Goal: Information Seeking & Learning: Learn about a topic

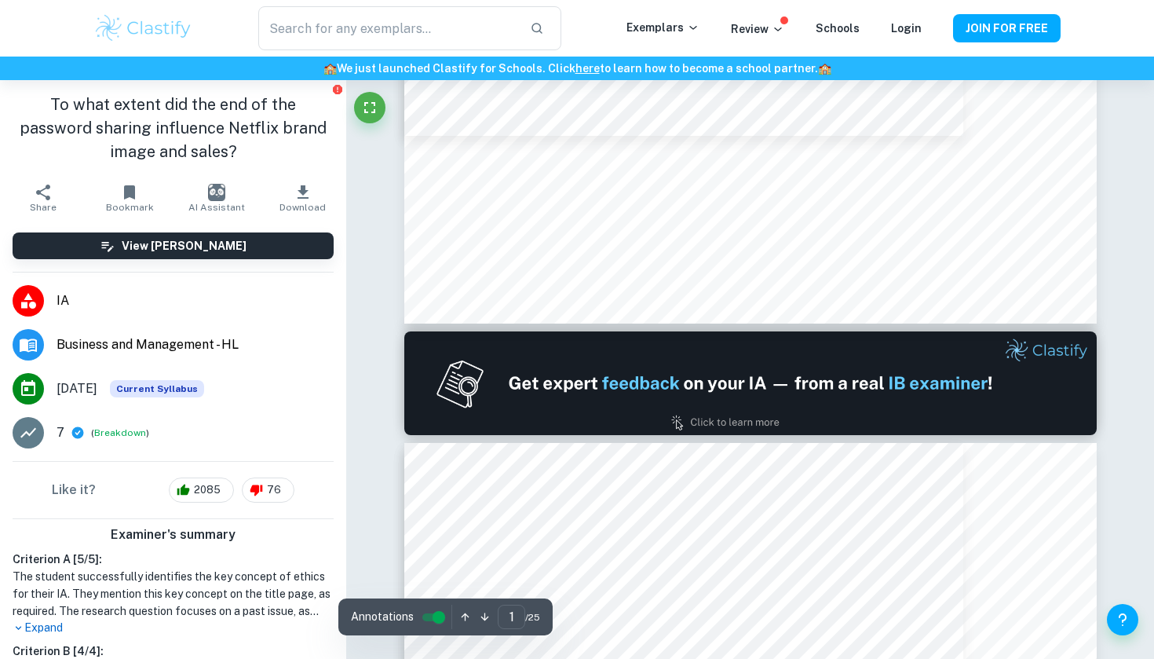
scroll to position [702, 0]
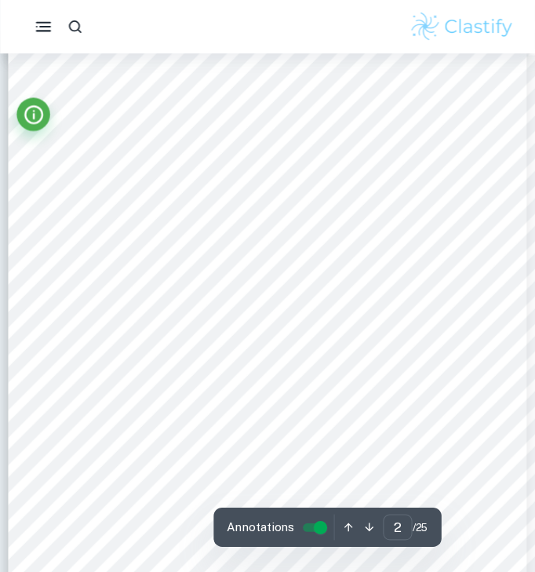
scroll to position [819, 0]
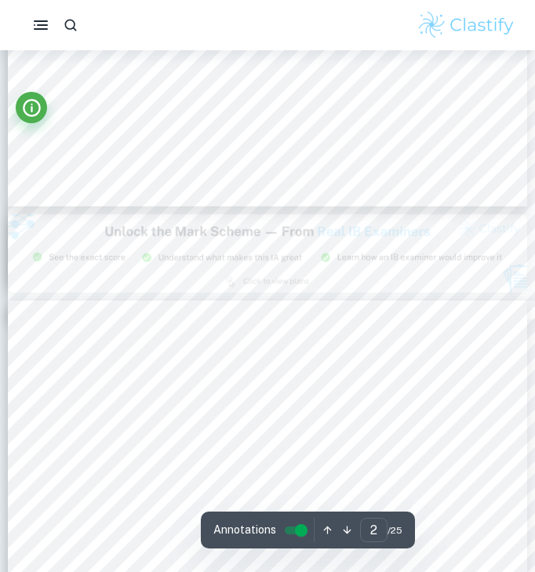
type input "3"
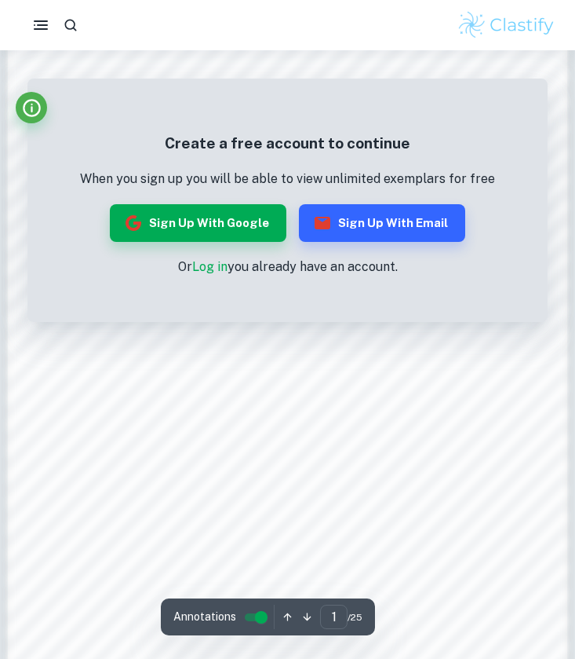
scroll to position [570, 0]
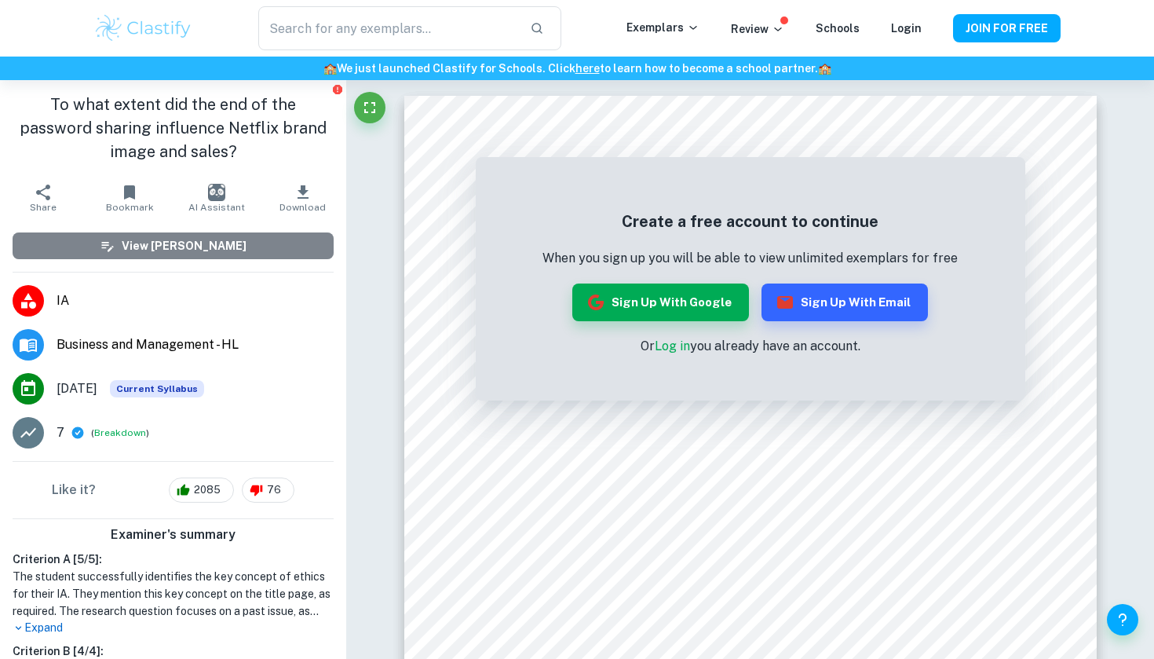
click at [319, 251] on button "View [PERSON_NAME]" at bounding box center [173, 245] width 321 height 27
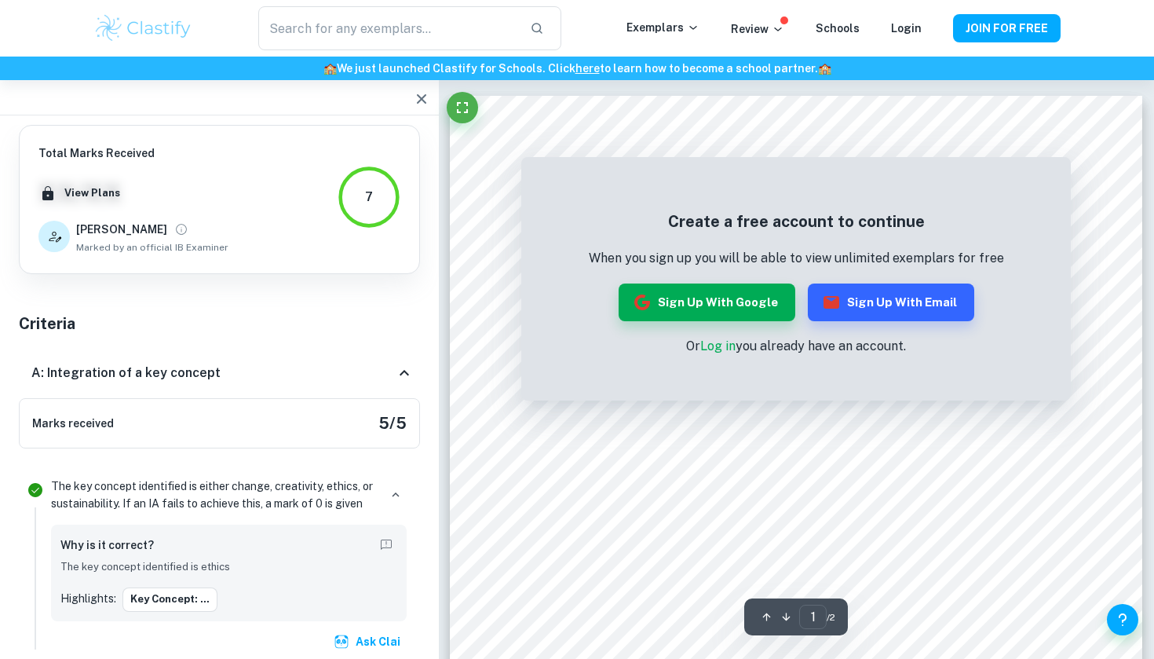
click at [319, 251] on div "Total Marks Received XX / XX View Plans Roland Marked by an official IB Examine…" at bounding box center [219, 199] width 362 height 110
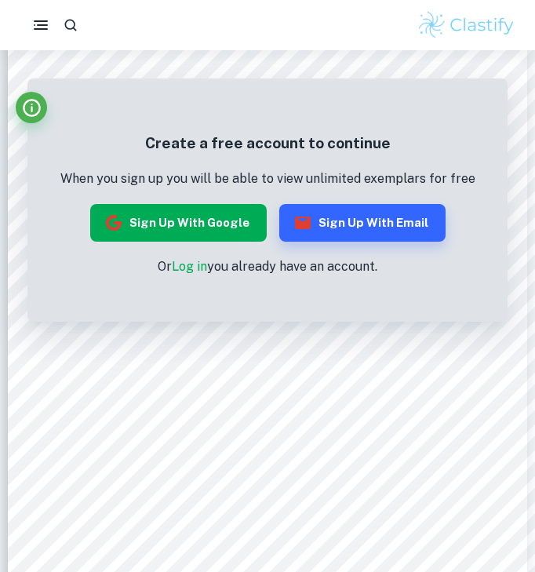
click at [229, 221] on button "Sign up with Google" at bounding box center [178, 223] width 177 height 38
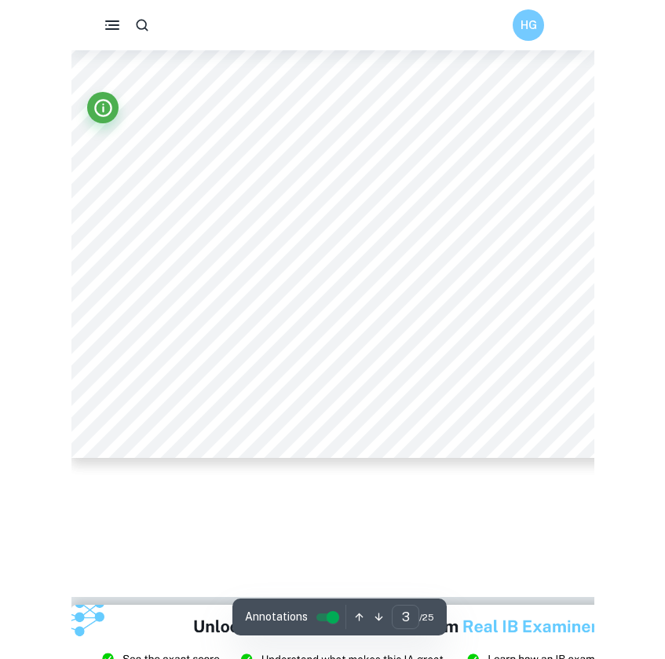
scroll to position [1410, 0]
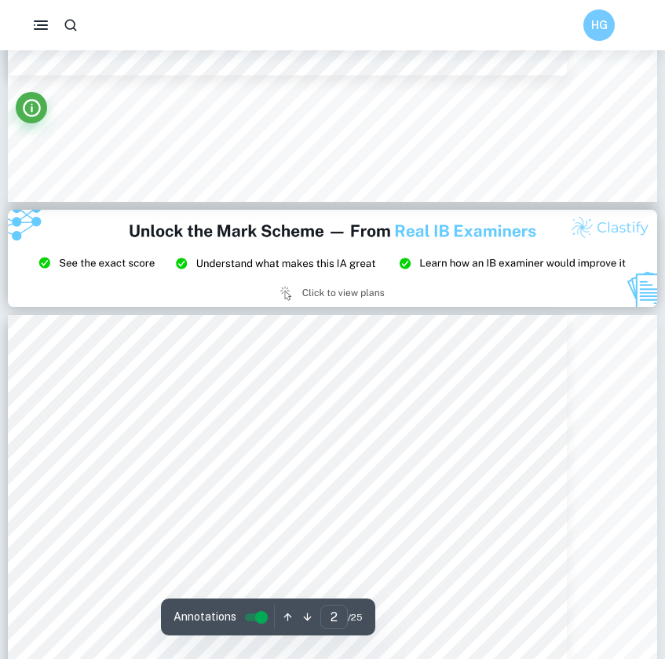
type input "3"
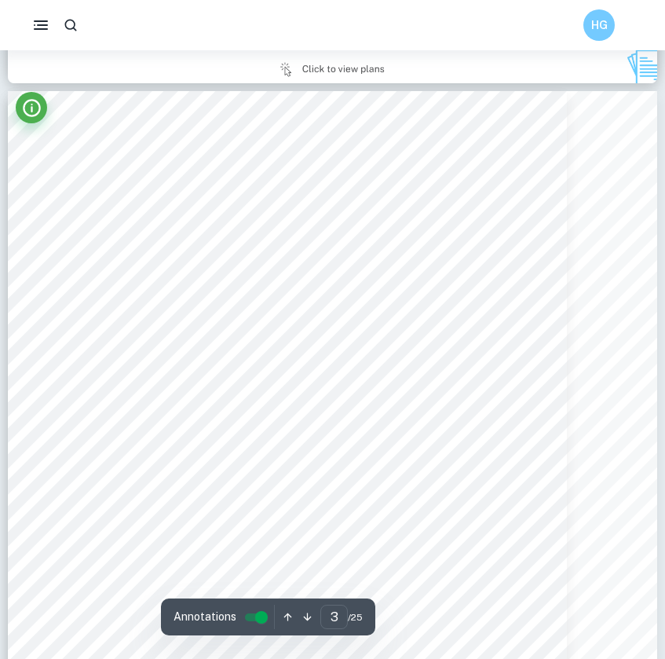
scroll to position [1991, 0]
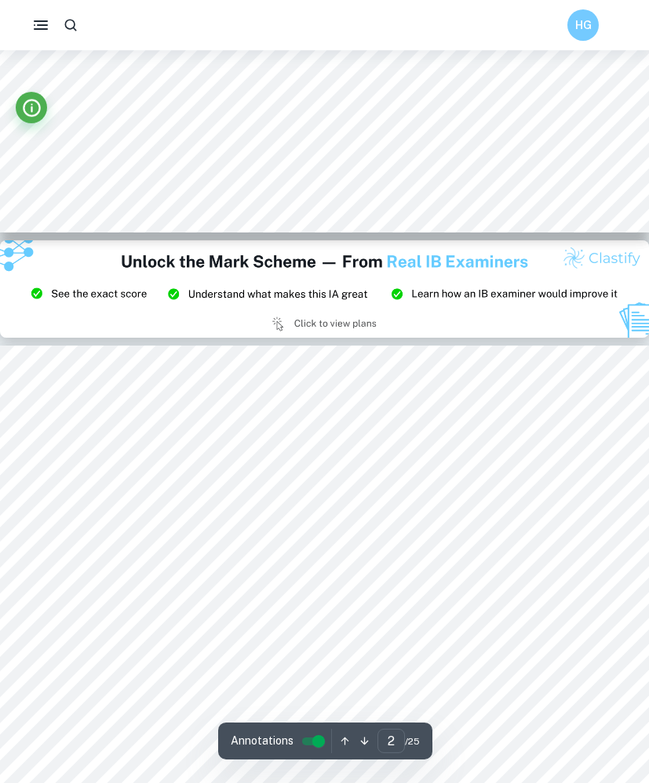
type input "3"
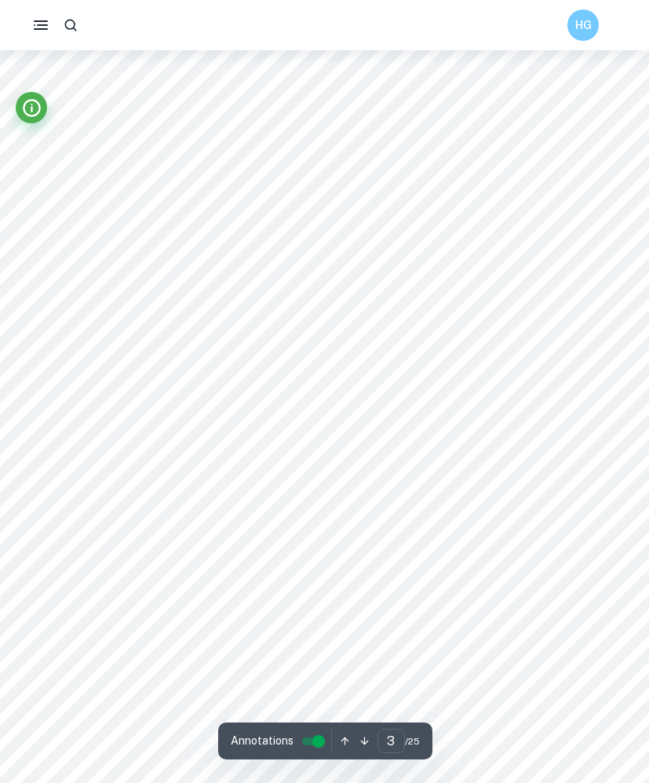
scroll to position [2090, 0]
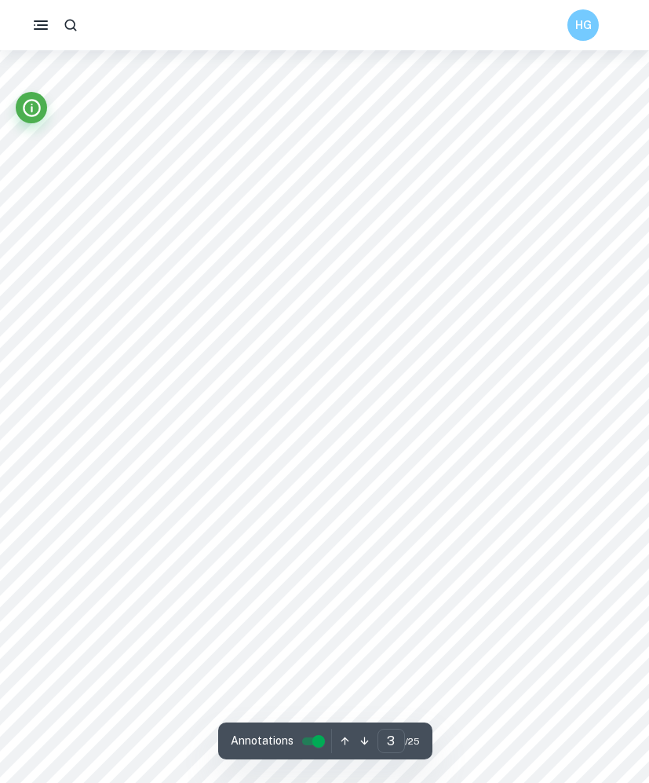
click at [442, 215] on div at bounding box center [324, 211] width 492 height 32
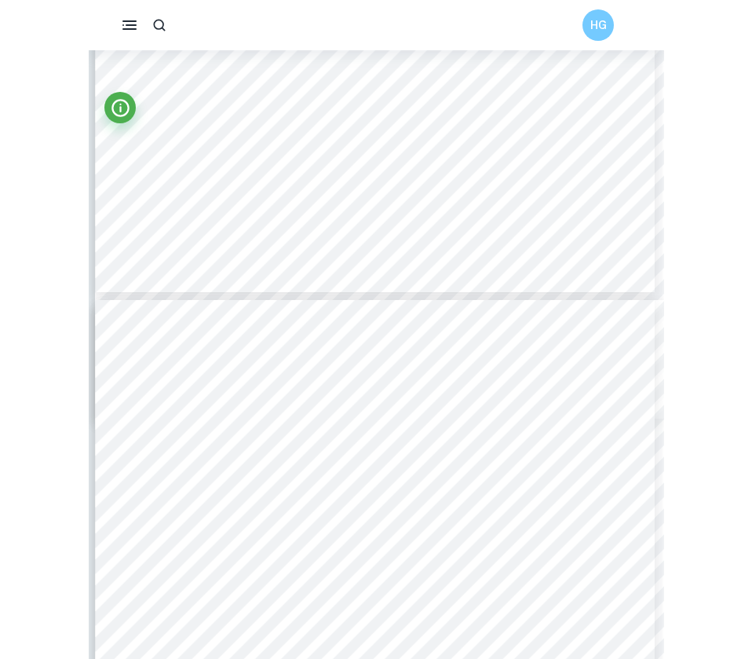
scroll to position [3720, 0]
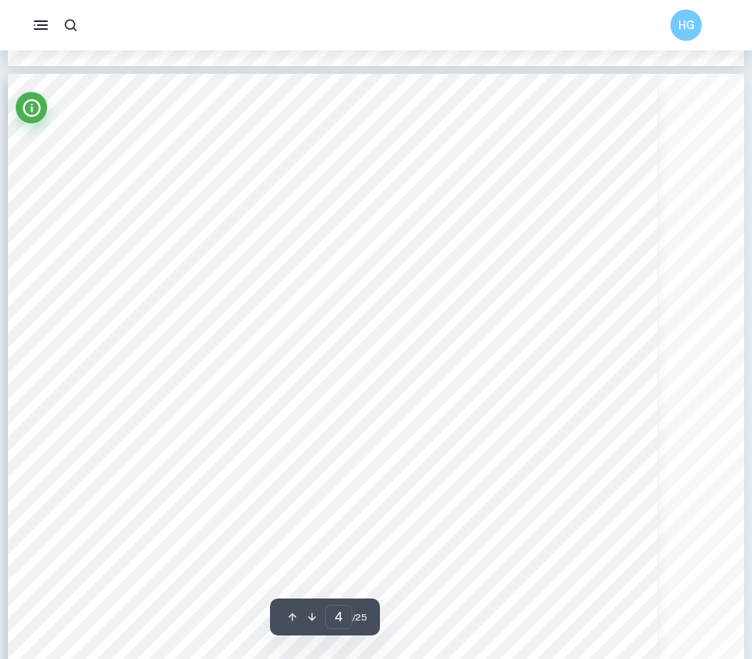
type input "3"
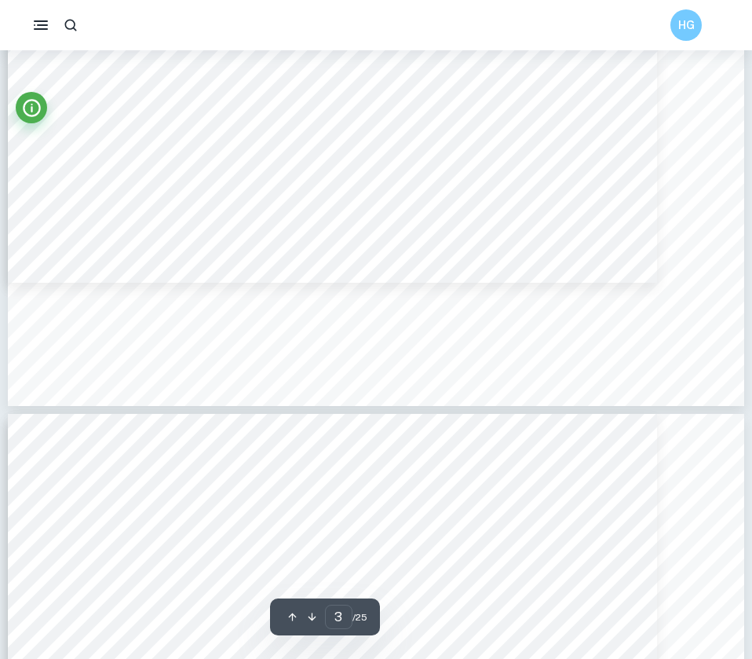
scroll to position [2917, 0]
